Goal: Transaction & Acquisition: Purchase product/service

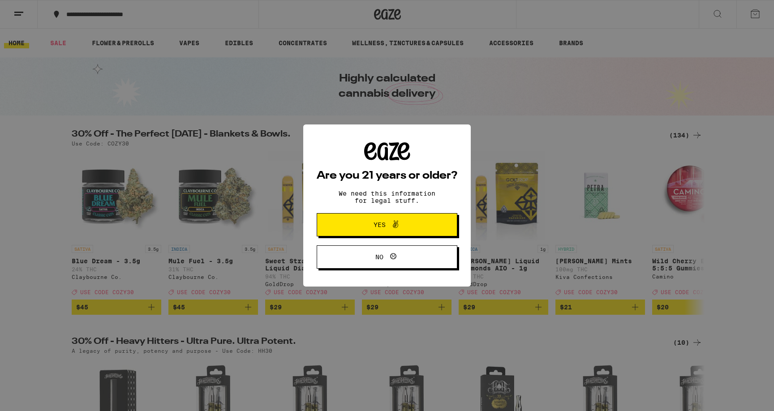
click at [424, 231] on button "Yes" at bounding box center [386, 224] width 141 height 23
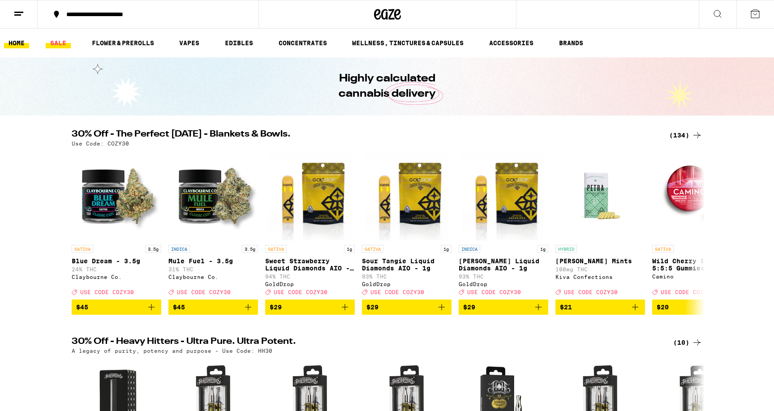
click at [57, 44] on link "SALE" at bounding box center [58, 43] width 25 height 11
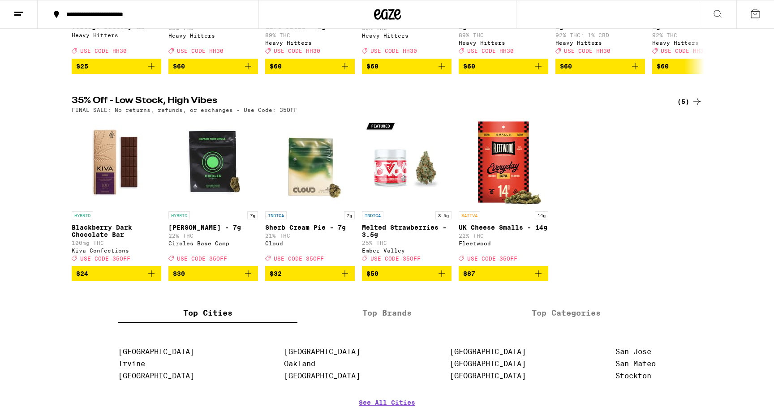
scroll to position [446, 0]
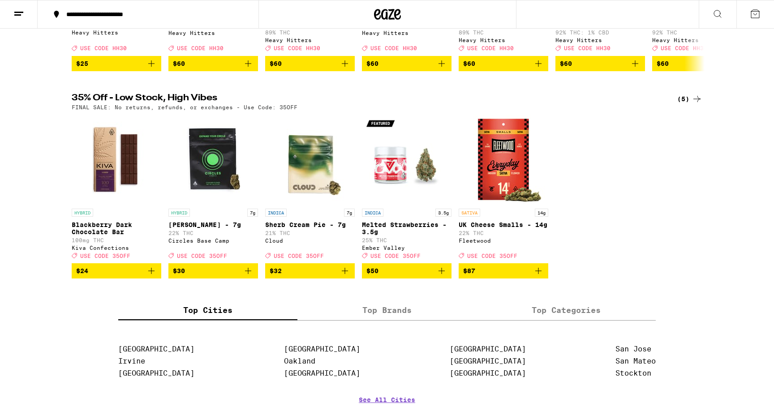
click at [682, 104] on div "(5)" at bounding box center [689, 99] width 25 height 11
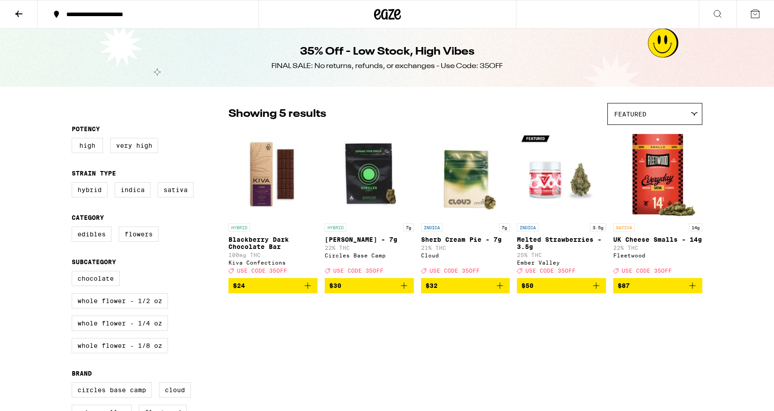
click at [17, 14] on icon at bounding box center [18, 14] width 7 height 6
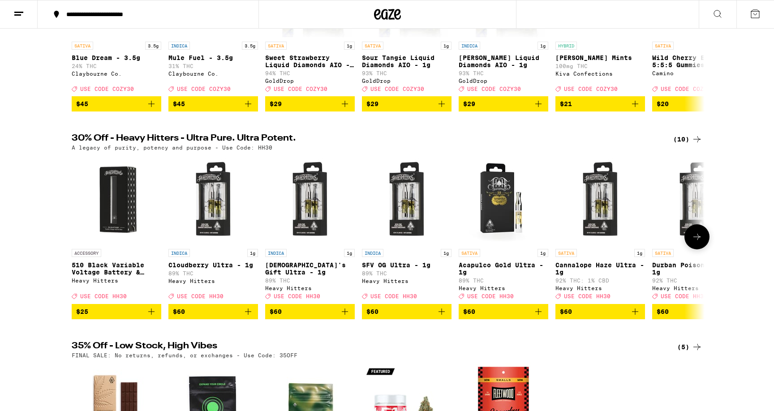
scroll to position [198, 0]
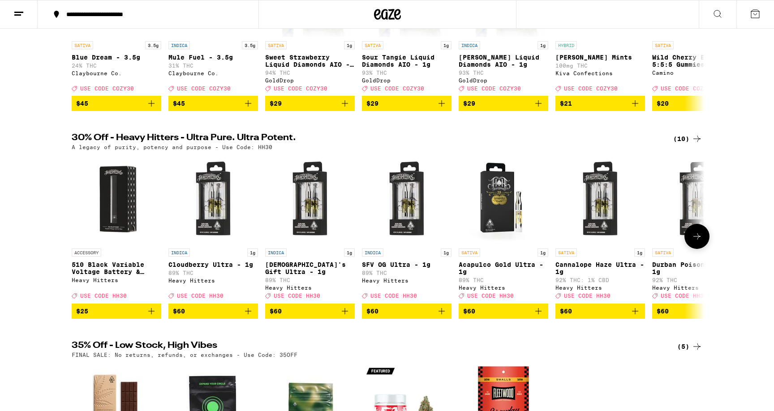
click at [101, 275] on p "510 Black Variable Voltage Battery & Charger" at bounding box center [117, 268] width 90 height 14
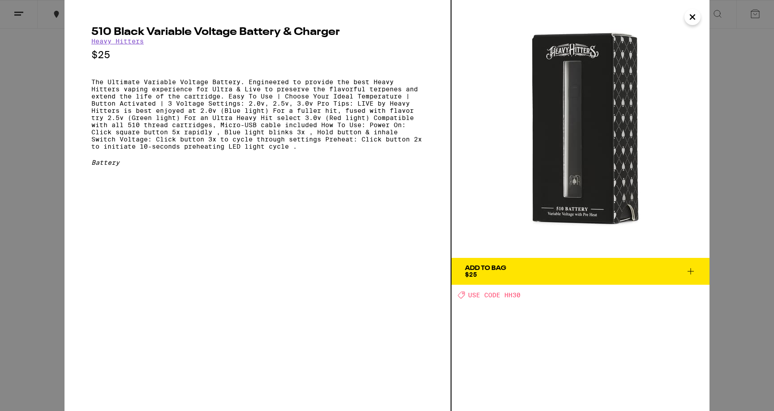
click at [695, 19] on icon "Close" at bounding box center [692, 16] width 11 height 13
